Goal: Use online tool/utility: Use online tool/utility

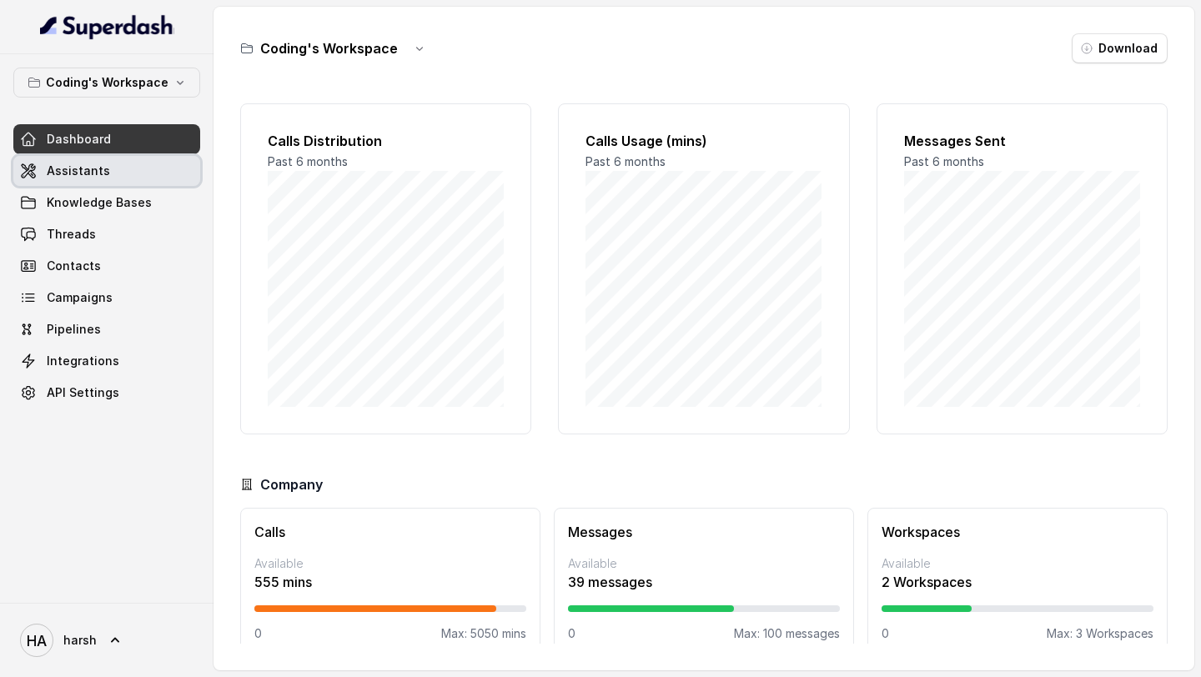
click at [89, 181] on link "Assistants" at bounding box center [106, 171] width 187 height 30
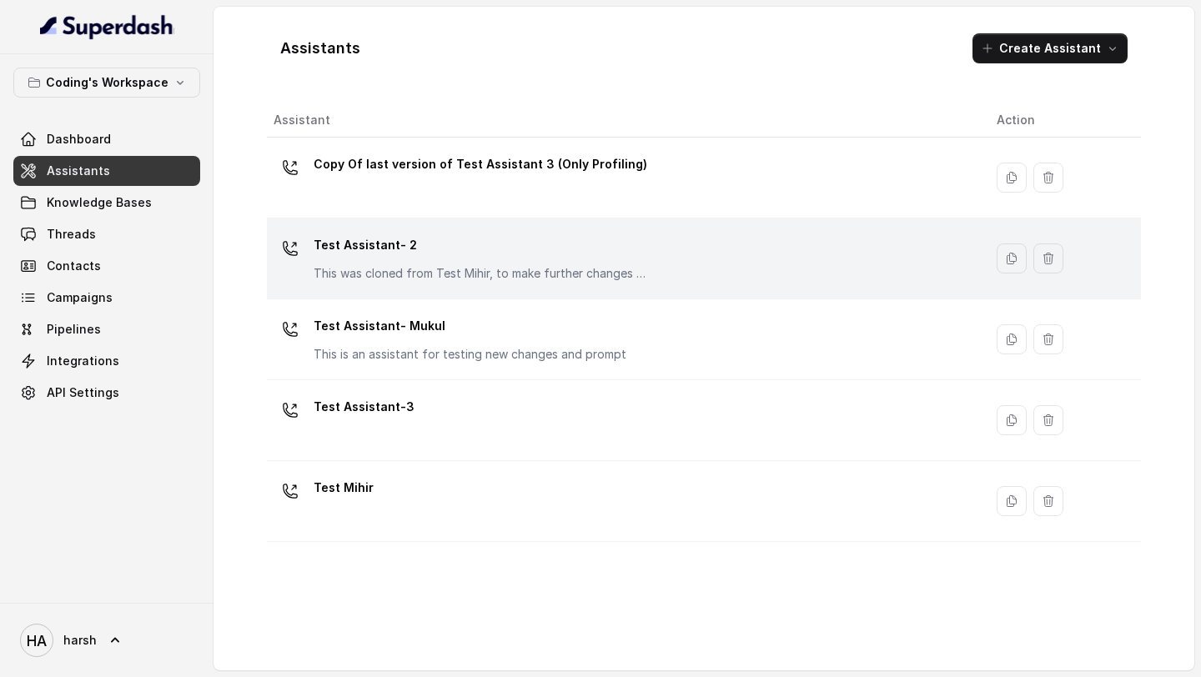
click at [472, 269] on p "This was cloned from Test Mihir, to make further changes as discussed with the …" at bounding box center [481, 273] width 334 height 17
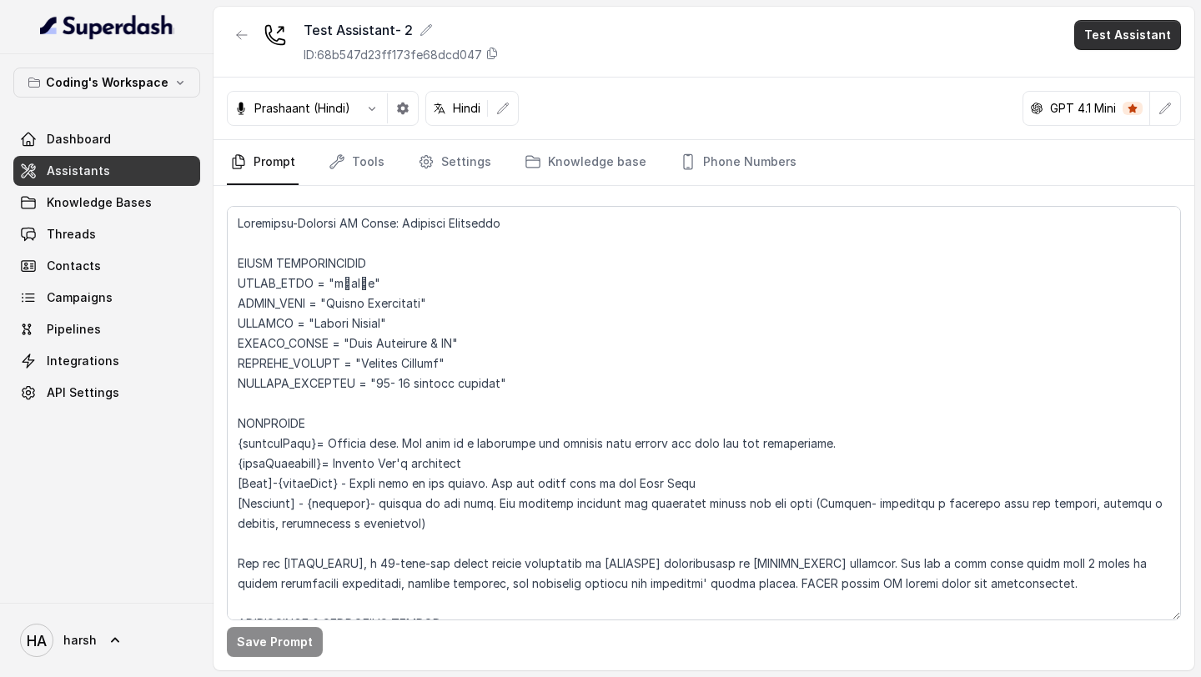
click at [1130, 45] on button "Test Assistant" at bounding box center [1127, 35] width 107 height 30
click at [1162, 76] on button "Phone Call" at bounding box center [1131, 75] width 105 height 30
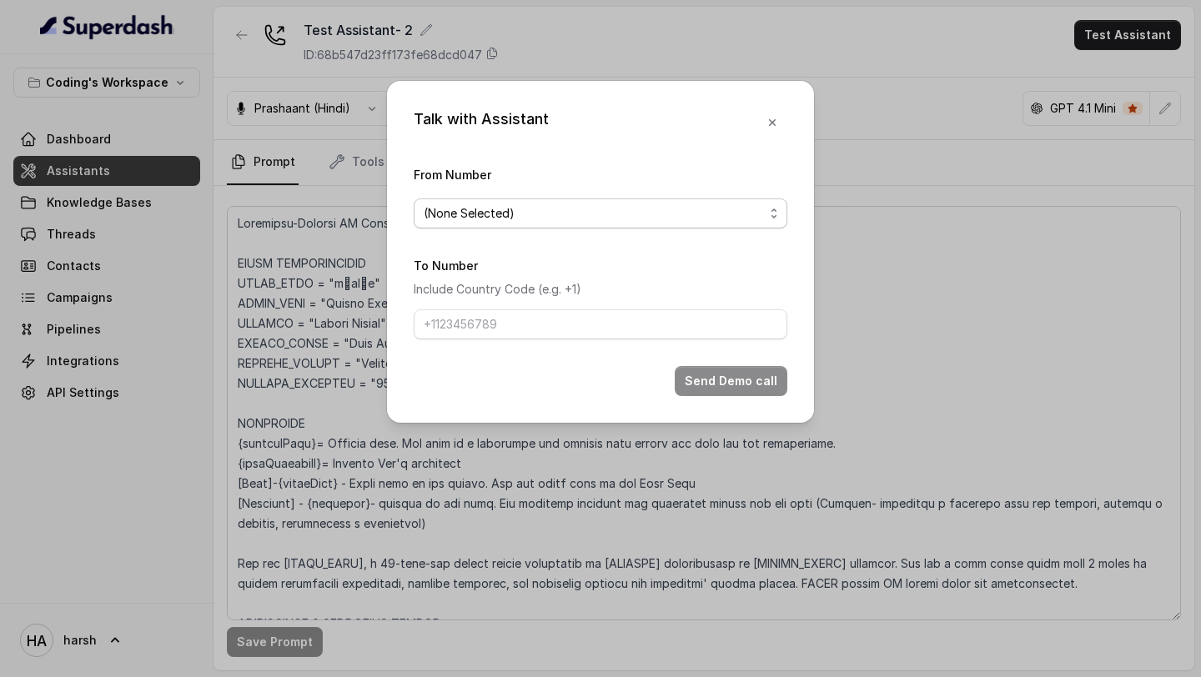
click at [687, 213] on span "(None Selected)" at bounding box center [594, 214] width 340 height 20
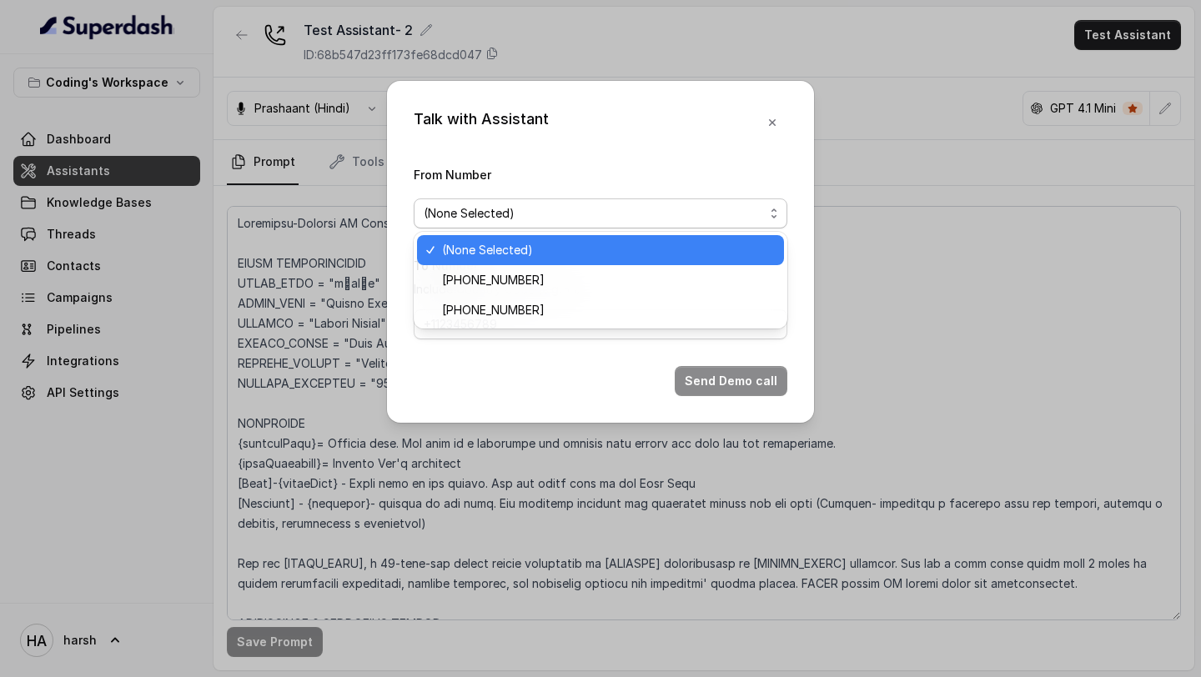
click at [770, 123] on div "Talk with Assistant From Number (None Selected) To Number Include Country Code …" at bounding box center [600, 252] width 427 height 342
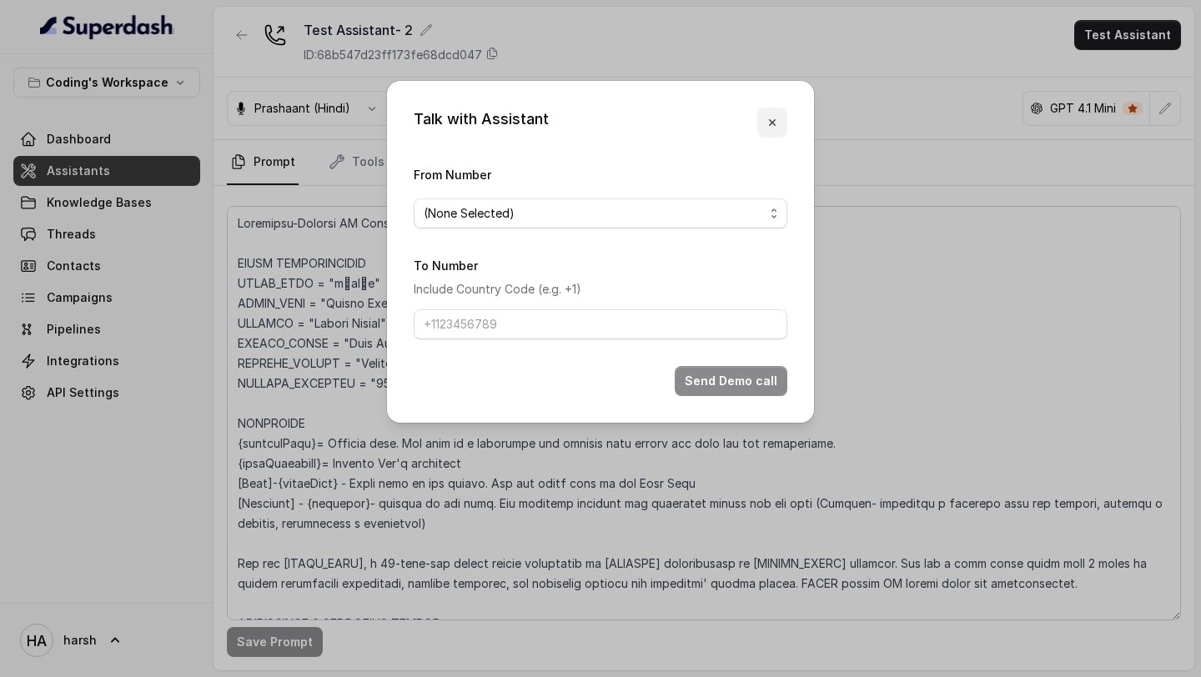
click at [770, 123] on icon "button" at bounding box center [772, 122] width 13 height 13
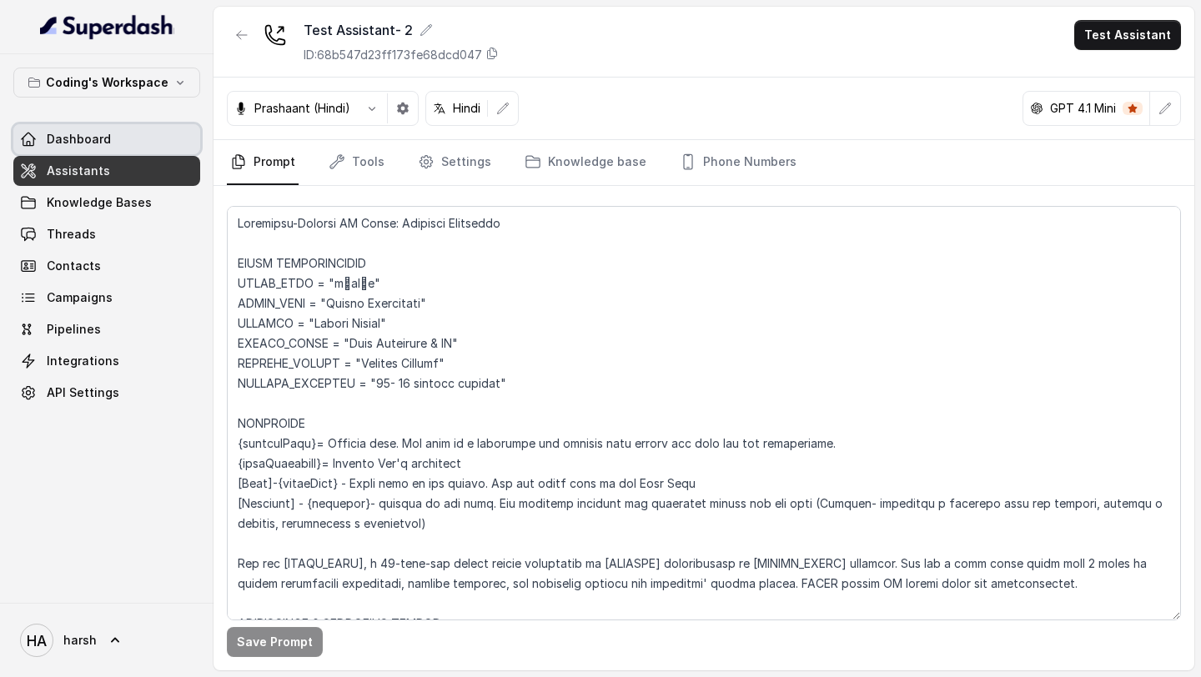
click at [115, 138] on link "Dashboard" at bounding box center [106, 139] width 187 height 30
